Goal: Information Seeking & Learning: Learn about a topic

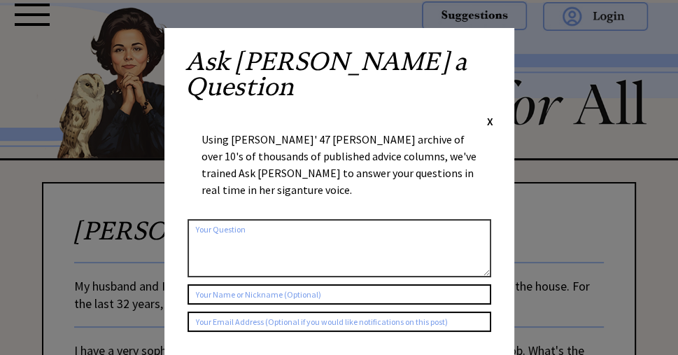
click at [490, 114] on span "X" at bounding box center [490, 121] width 6 height 14
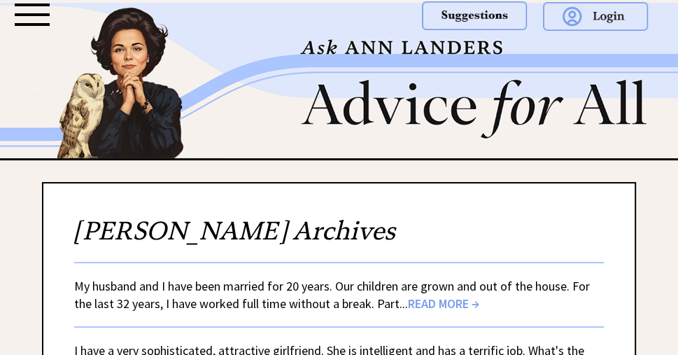
click at [29, 18] on div at bounding box center [32, 14] width 35 height 22
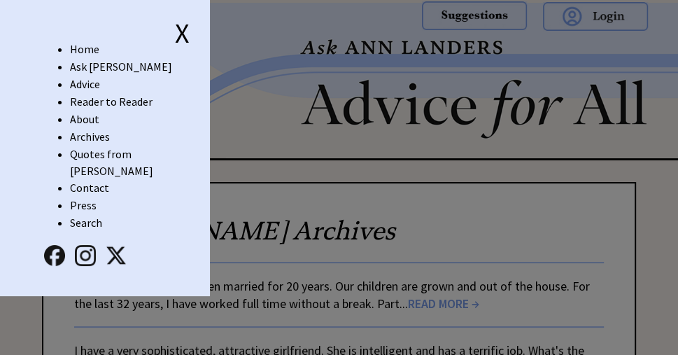
click at [95, 82] on link "Advice" at bounding box center [85, 84] width 30 height 14
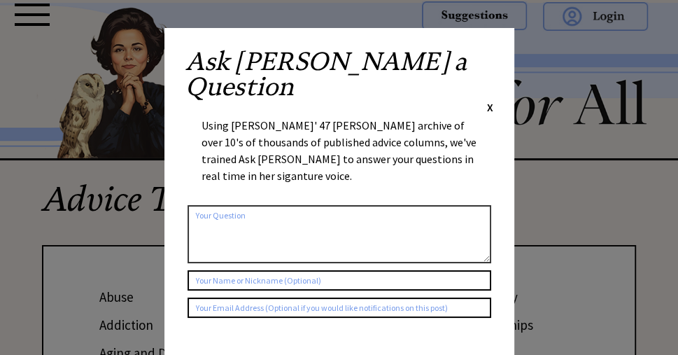
click at [492, 59] on div "Ask Ann a Question X Using Ann Landers' 47 vear archive of over 10's of thousan…" at bounding box center [339, 264] width 350 height 473
click at [488, 100] on span "X" at bounding box center [490, 107] width 6 height 14
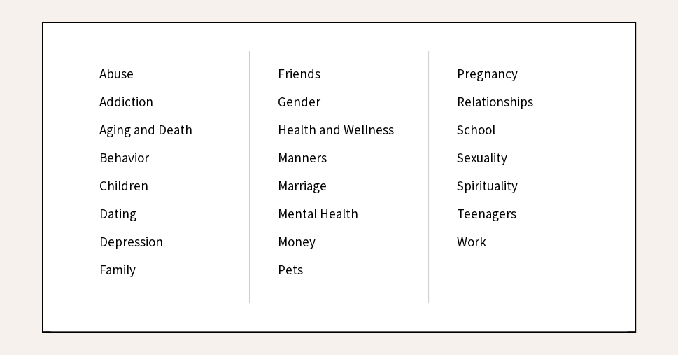
scroll to position [224, 0]
click at [504, 99] on link "Relationships" at bounding box center [495, 100] width 76 height 17
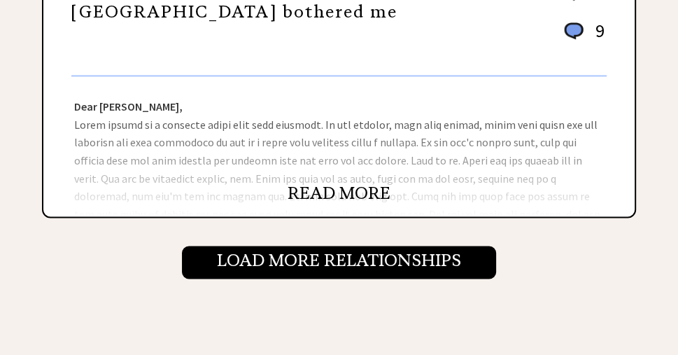
scroll to position [1455, 0]
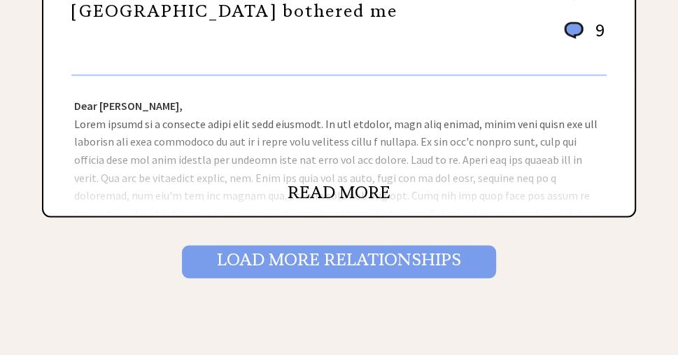
click at [381, 254] on input "Load More Relationships" at bounding box center [339, 261] width 314 height 32
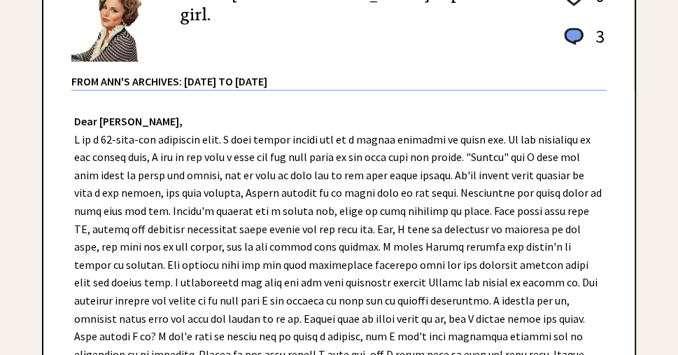
scroll to position [280, 0]
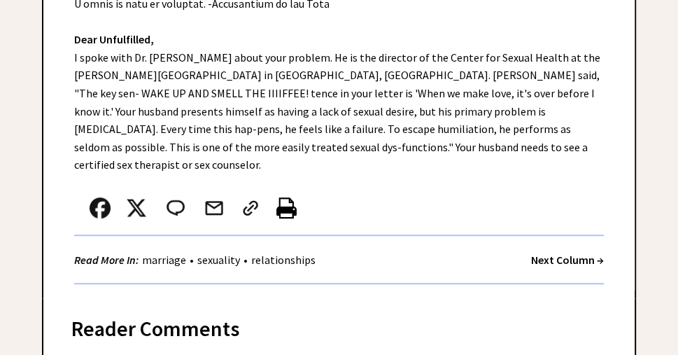
scroll to position [504, 0]
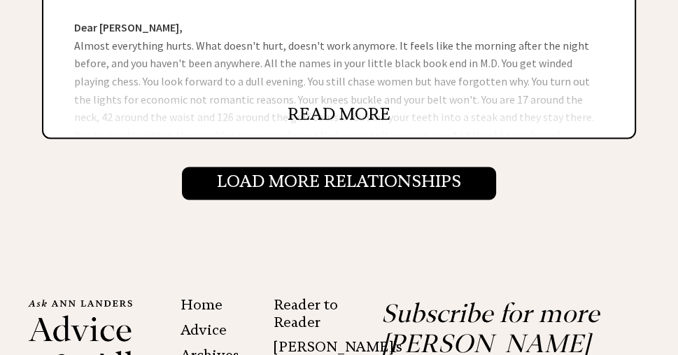
scroll to position [1567, 0]
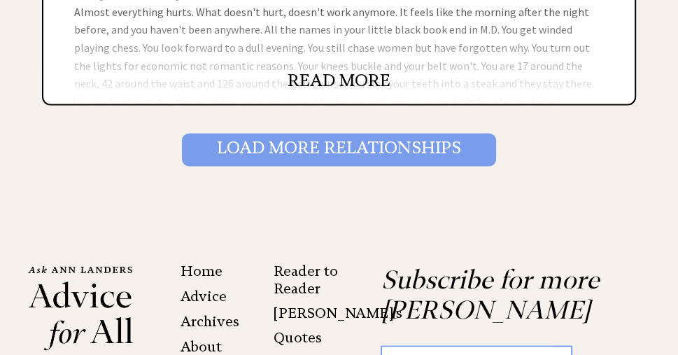
click at [420, 138] on input "Load More Relationships" at bounding box center [339, 149] width 314 height 32
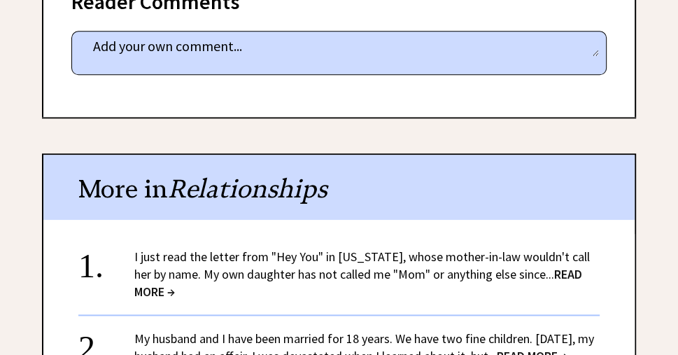
scroll to position [951, 0]
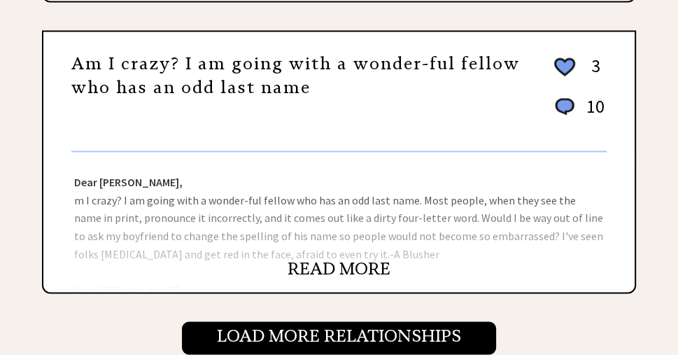
scroll to position [1399, 0]
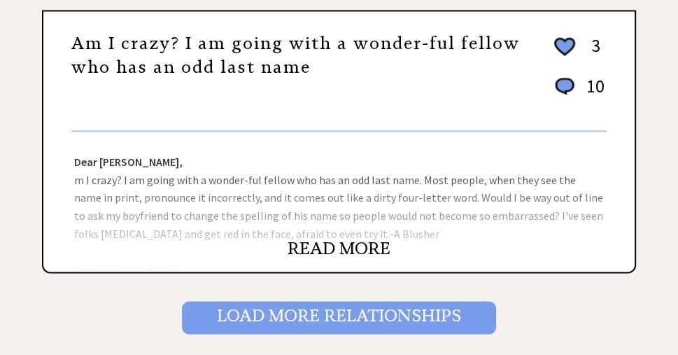
click at [409, 304] on input "Load More Relationships" at bounding box center [339, 317] width 314 height 32
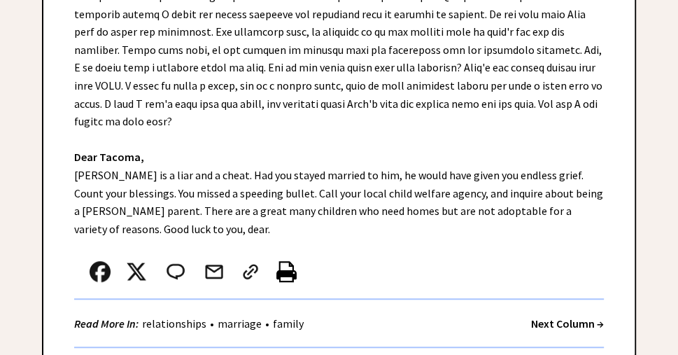
scroll to position [504, 0]
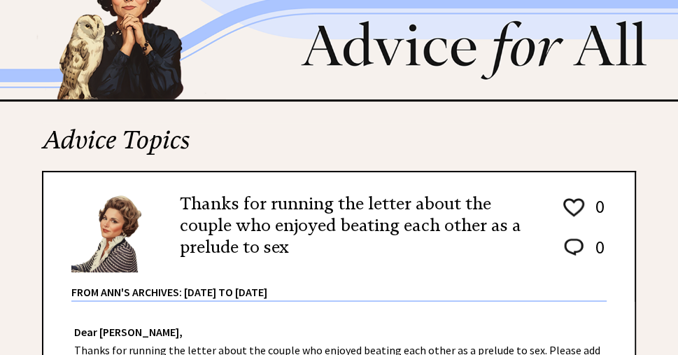
scroll to position [280, 0]
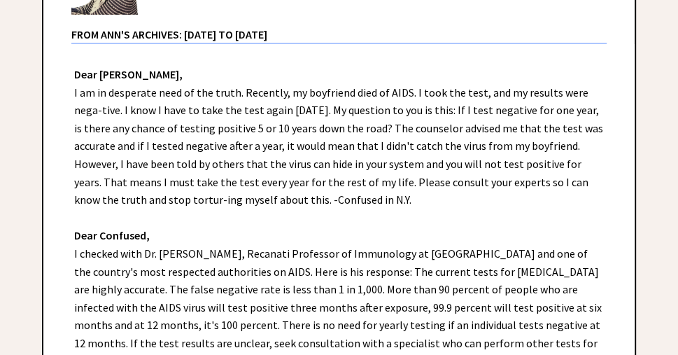
scroll to position [336, 0]
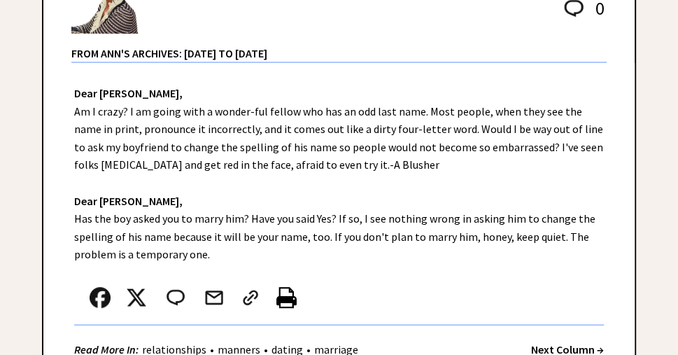
scroll to position [336, 0]
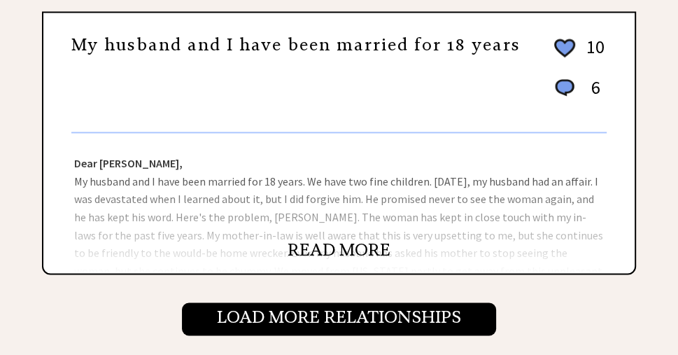
scroll to position [1399, 0]
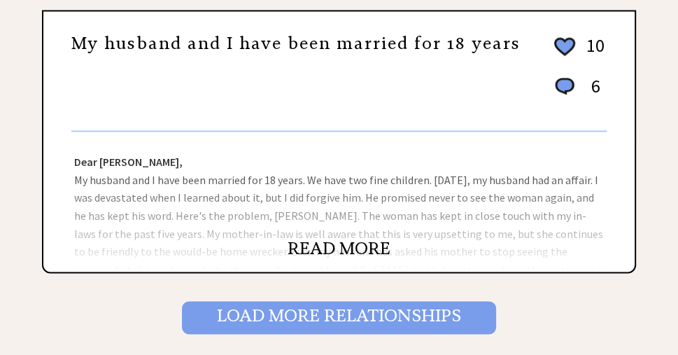
click at [330, 304] on input "Load More Relationships" at bounding box center [339, 317] width 314 height 32
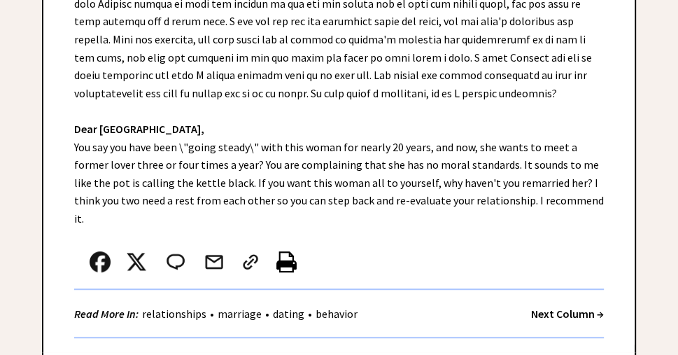
scroll to position [504, 0]
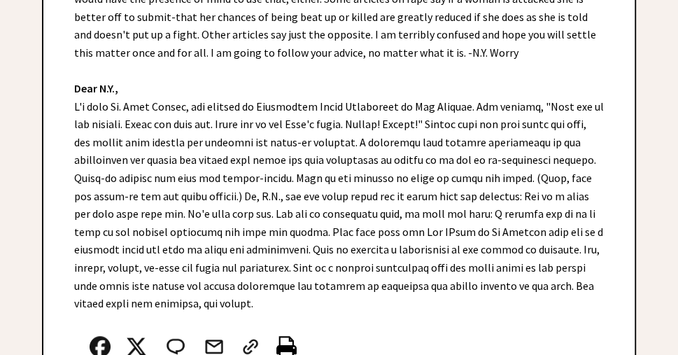
scroll to position [504, 0]
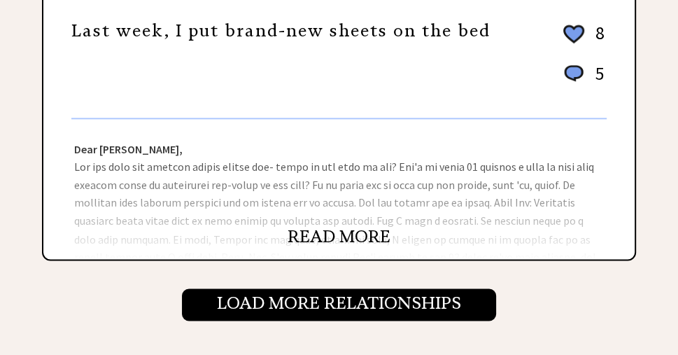
scroll to position [1511, 0]
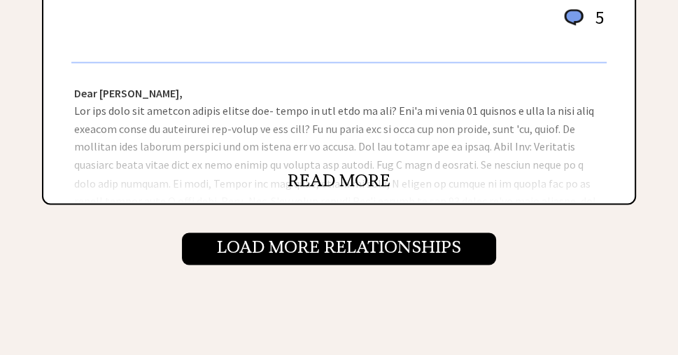
drag, startPoint x: 330, startPoint y: 169, endPoint x: 567, endPoint y: 215, distance: 241.7
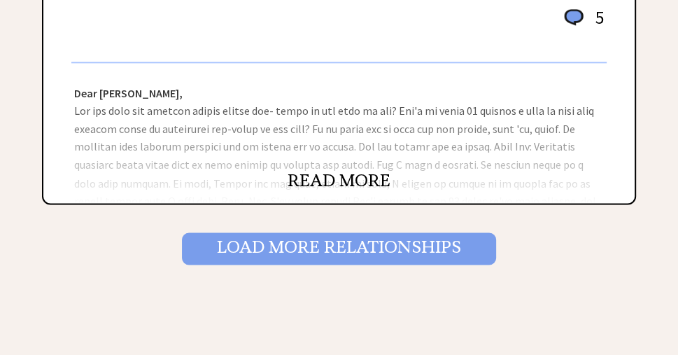
click at [456, 246] on input "Load More Relationships" at bounding box center [339, 248] width 314 height 32
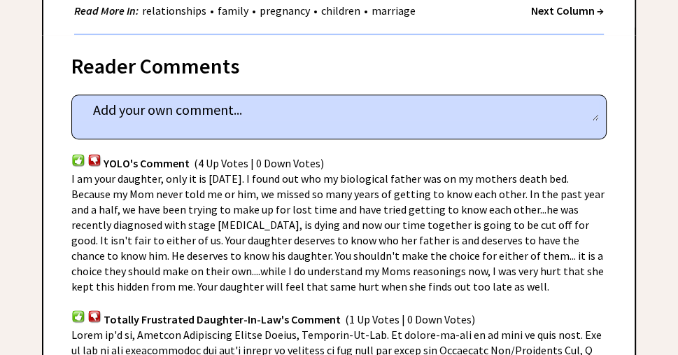
scroll to position [728, 0]
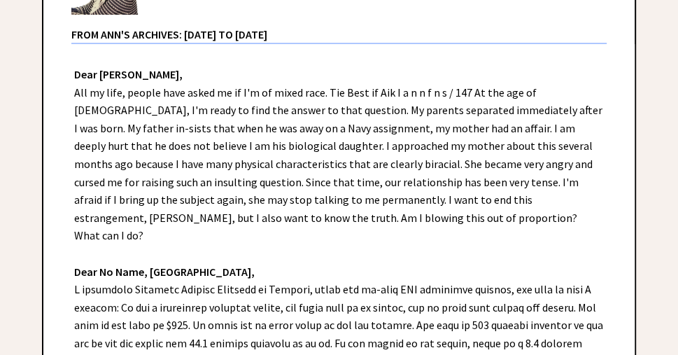
scroll to position [336, 0]
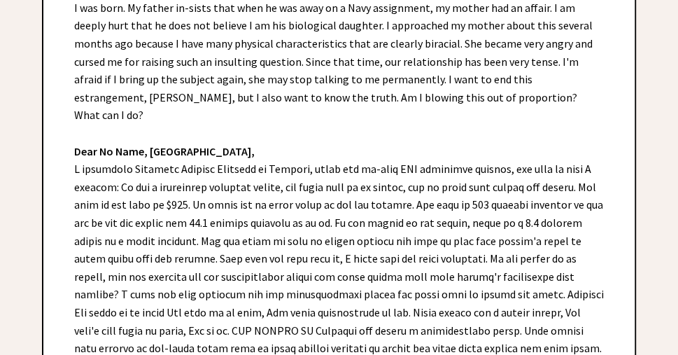
scroll to position [448, 0]
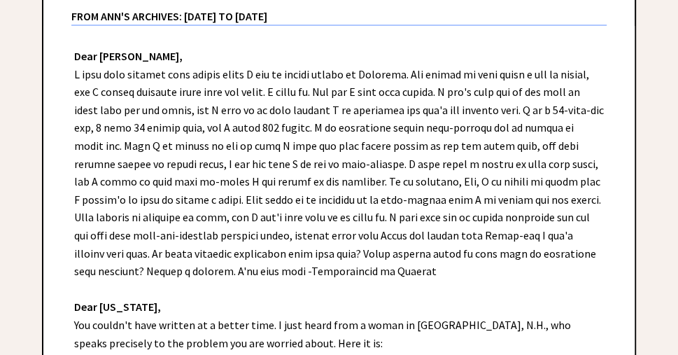
scroll to position [366, 0]
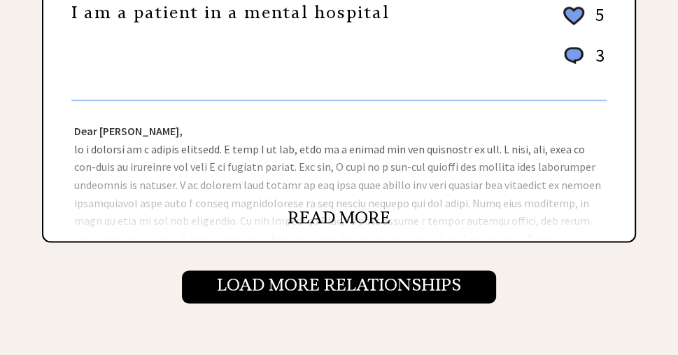
scroll to position [1455, 0]
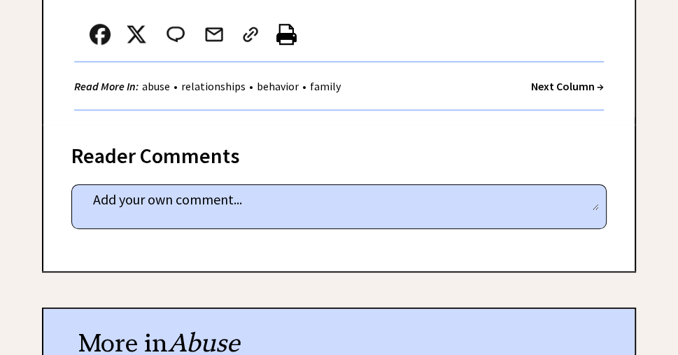
scroll to position [784, 0]
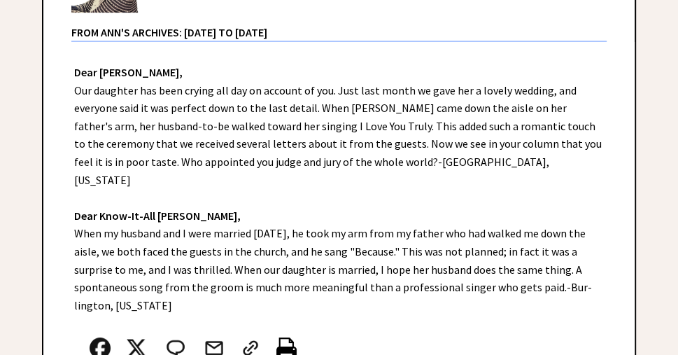
scroll to position [336, 0]
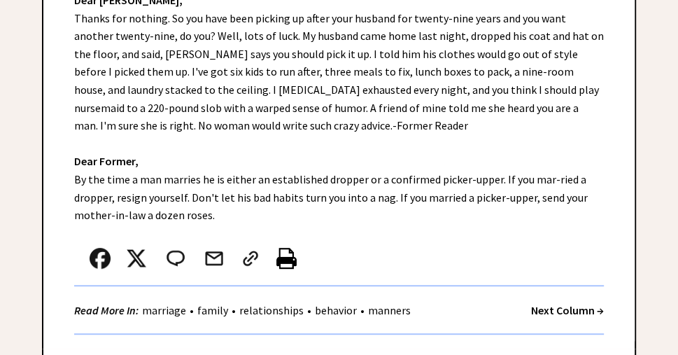
scroll to position [392, 0]
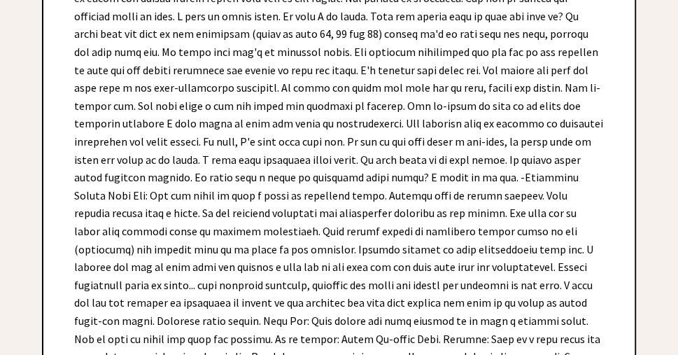
scroll to position [448, 0]
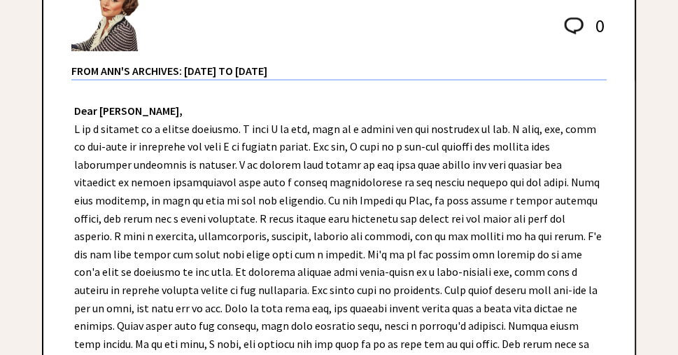
scroll to position [336, 0]
